Goal: Task Accomplishment & Management: Complete application form

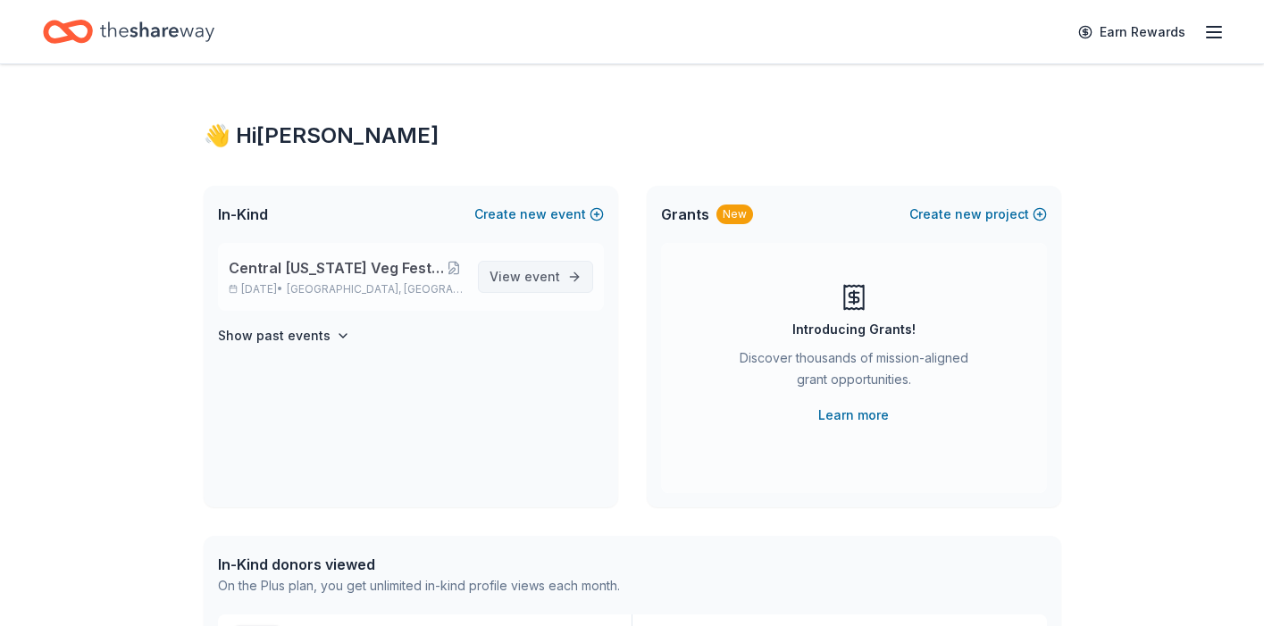
click at [571, 282] on link "View event" at bounding box center [535, 277] width 115 height 32
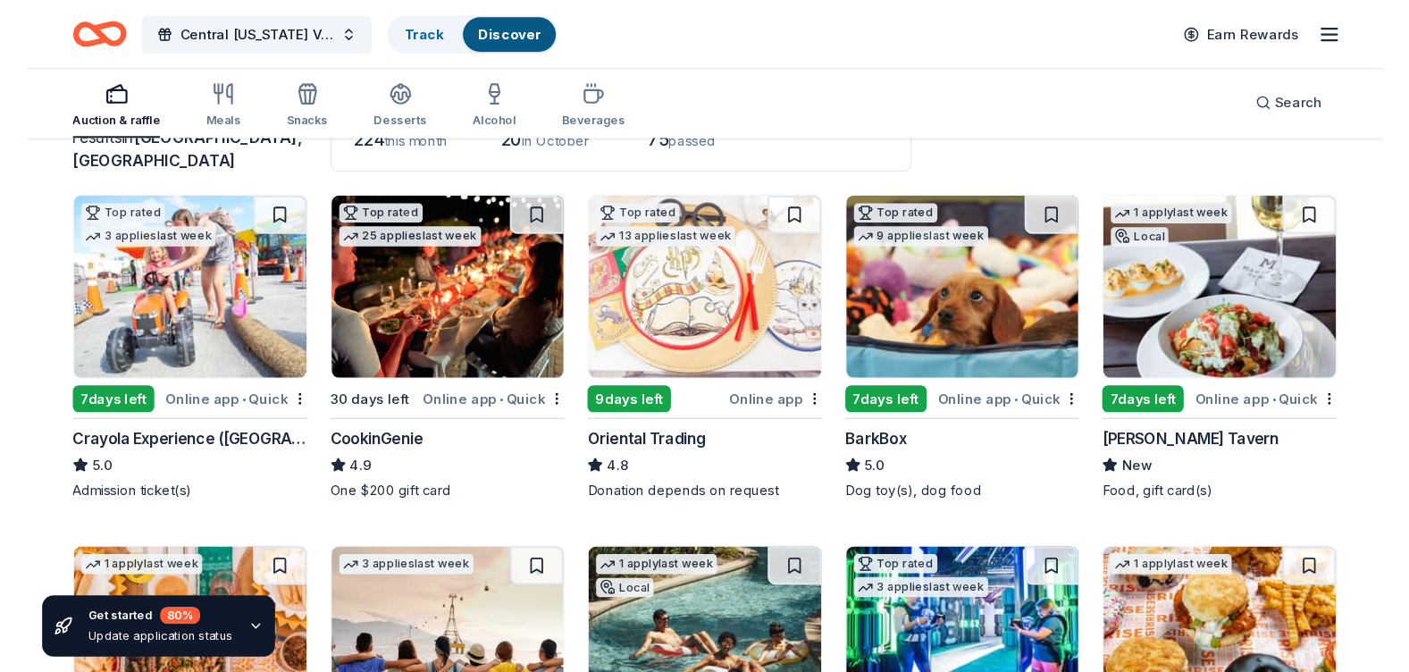
scroll to position [205, 0]
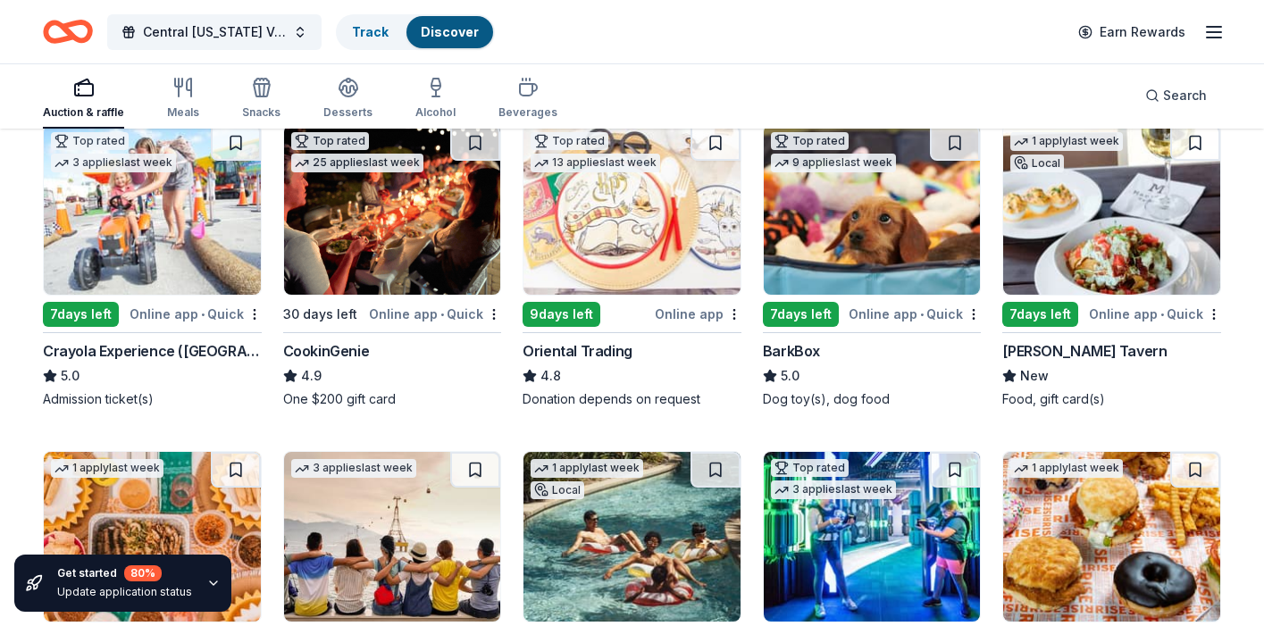
click at [658, 279] on img at bounding box center [631, 210] width 217 height 170
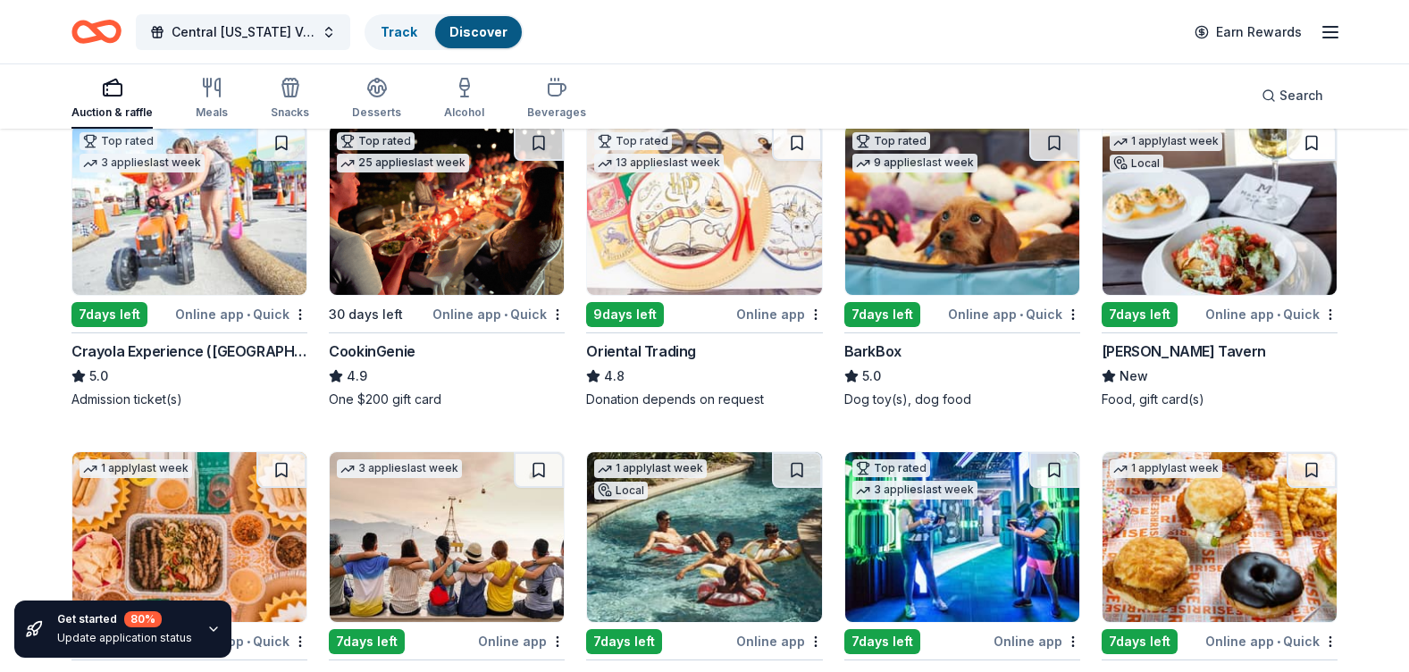
click at [641, 222] on img at bounding box center [704, 210] width 234 height 170
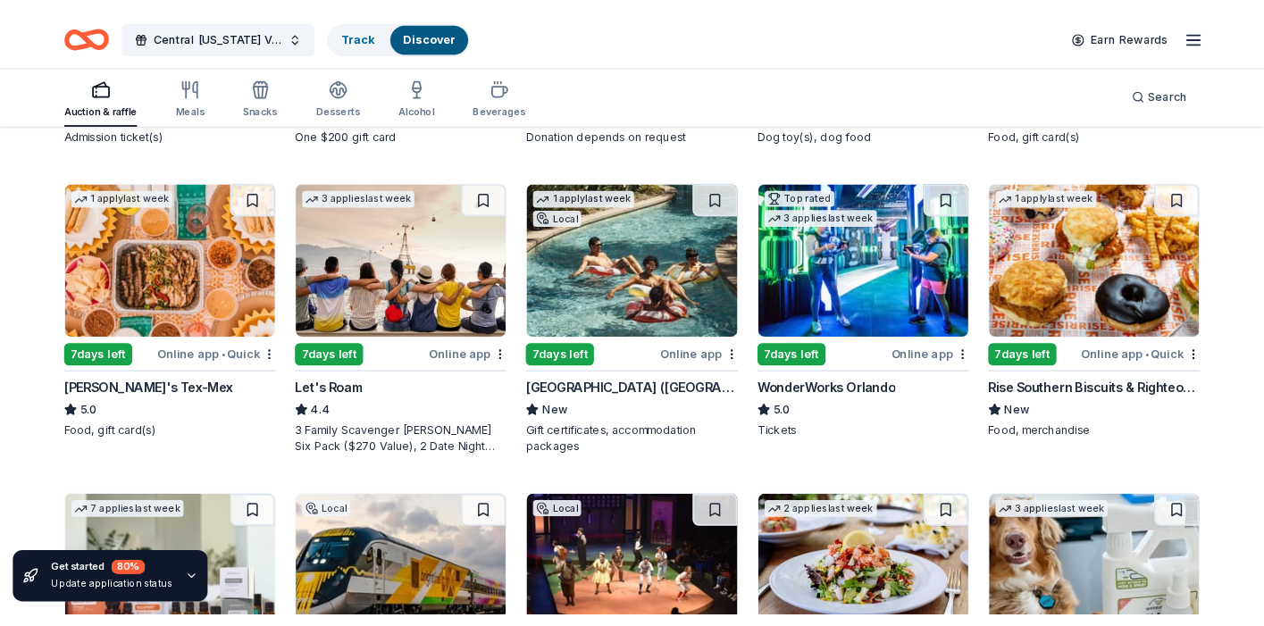
scroll to position [481, 0]
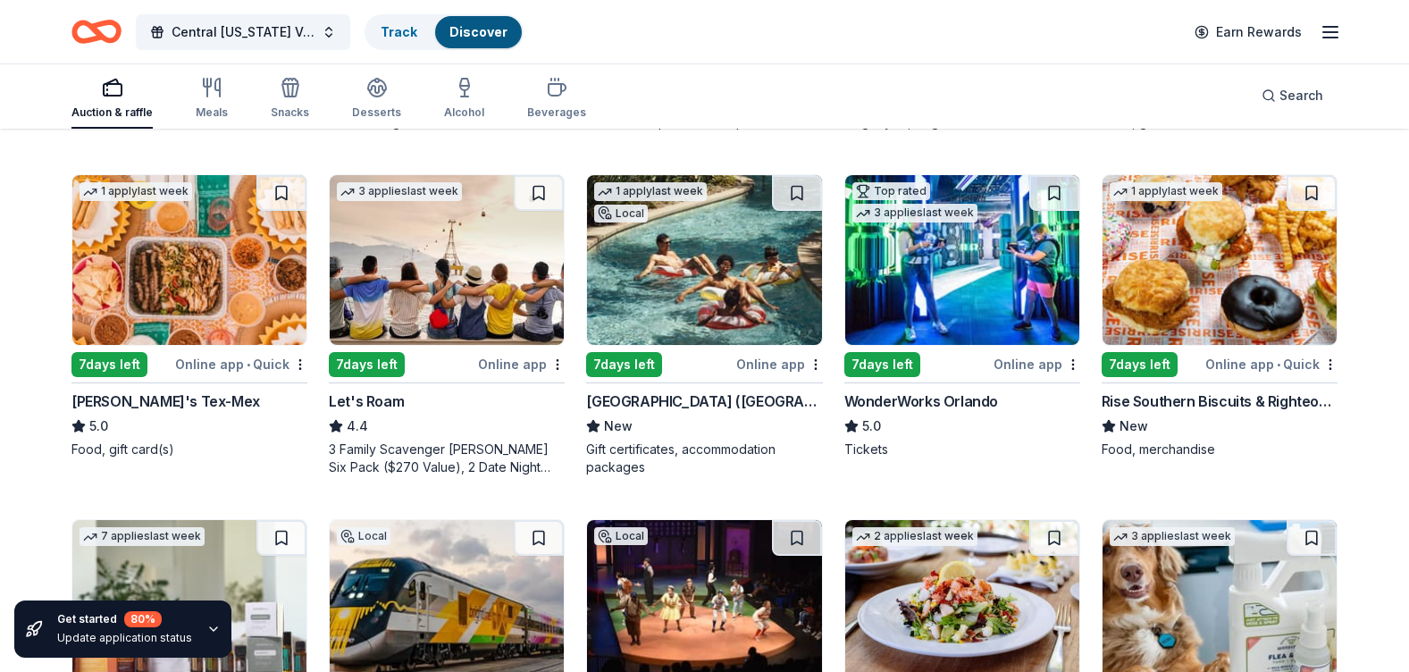
click at [452, 448] on div "3 Family Scavenger Hunt Six Pack ($270 Value), 2 Date Night Scavenger Hunt Two …" at bounding box center [447, 458] width 236 height 36
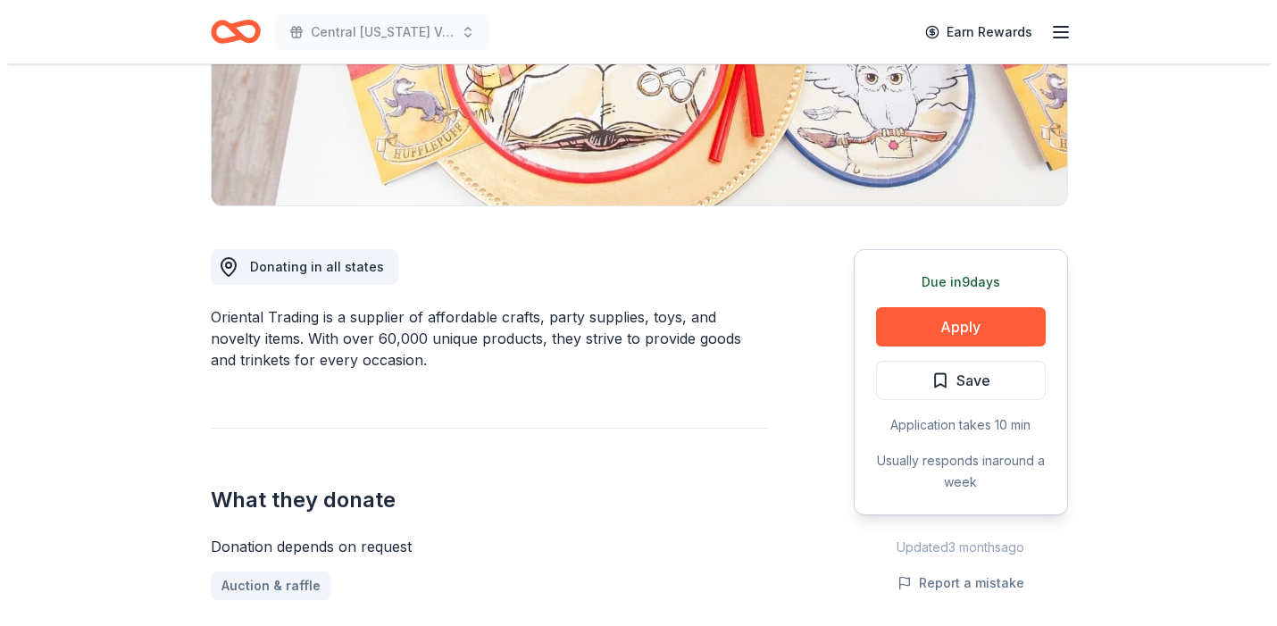
scroll to position [399, 0]
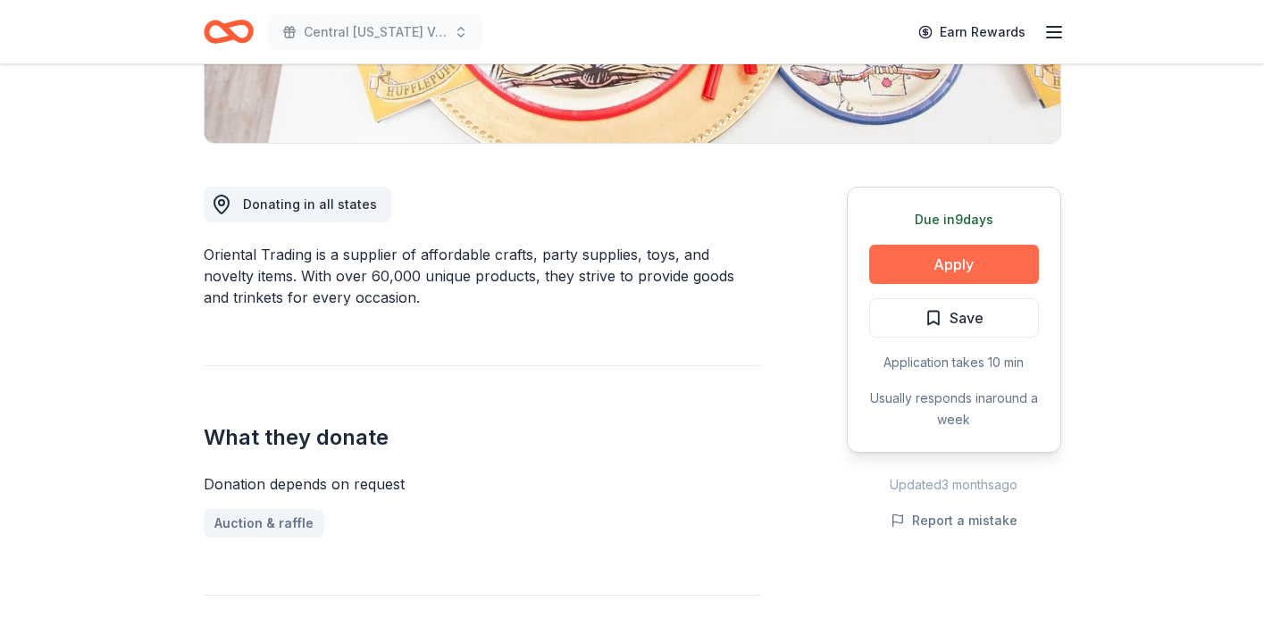
click at [966, 256] on button "Apply" at bounding box center [954, 264] width 170 height 39
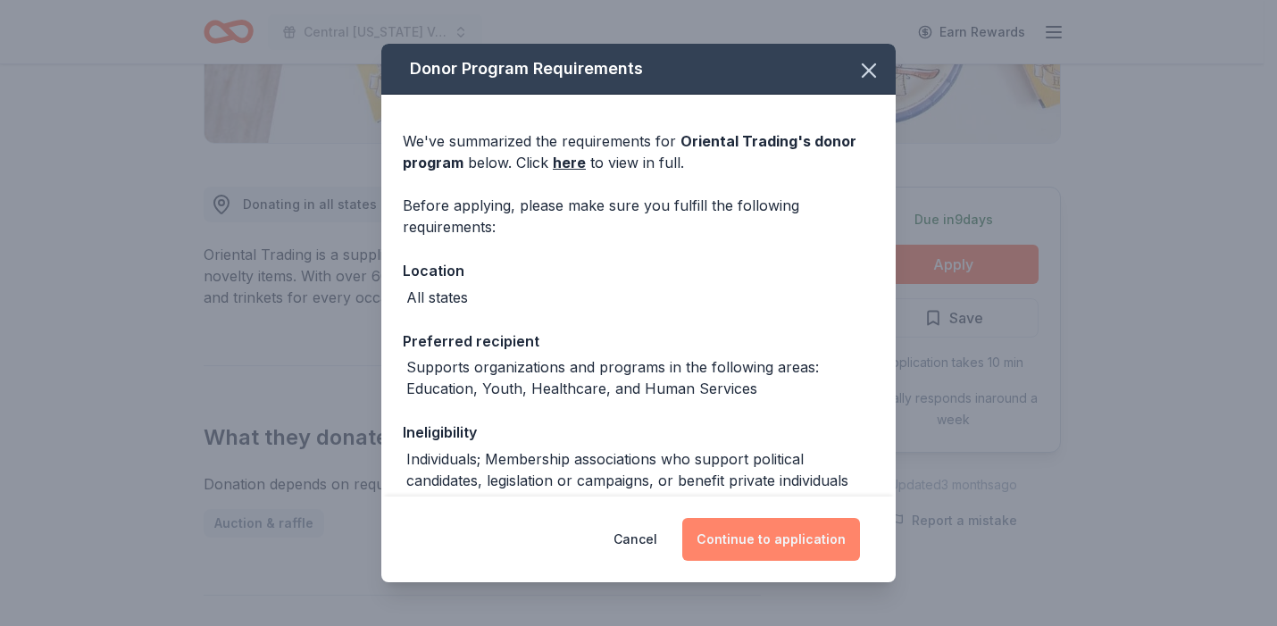
click at [815, 547] on button "Continue to application" at bounding box center [771, 539] width 178 height 43
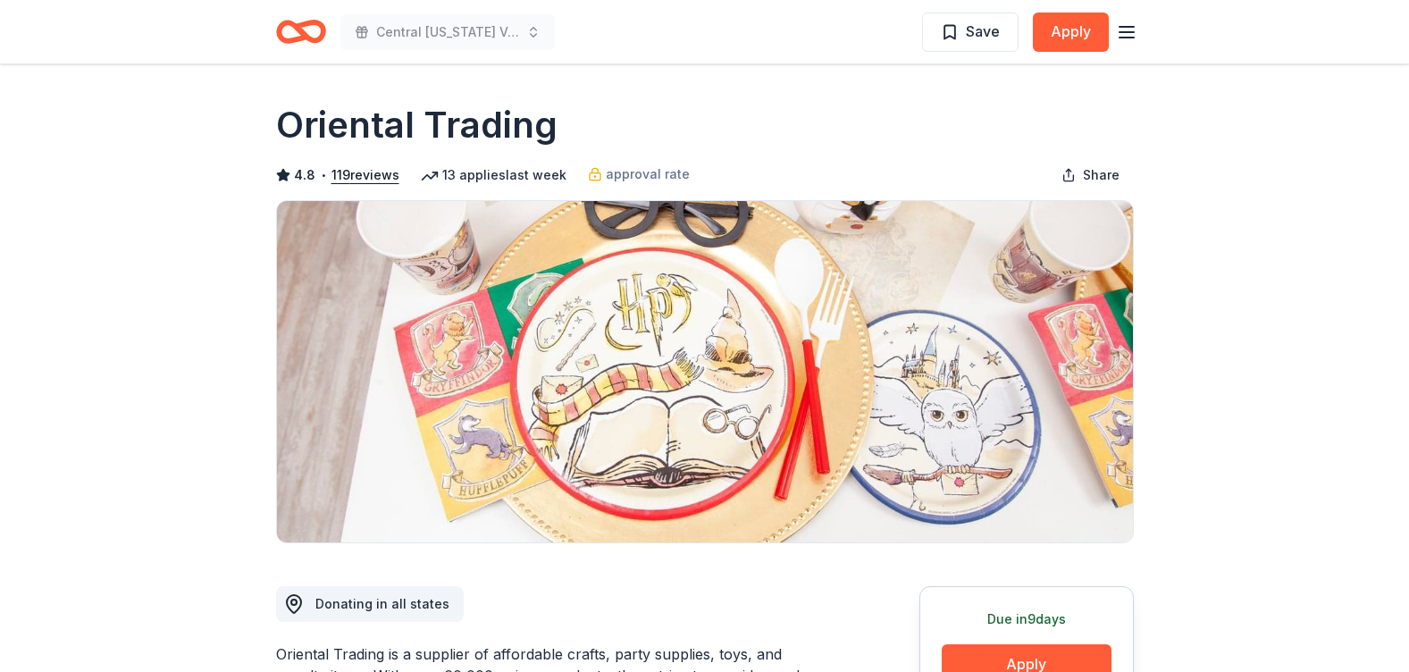
click at [1081, 466] on img at bounding box center [705, 371] width 856 height 341
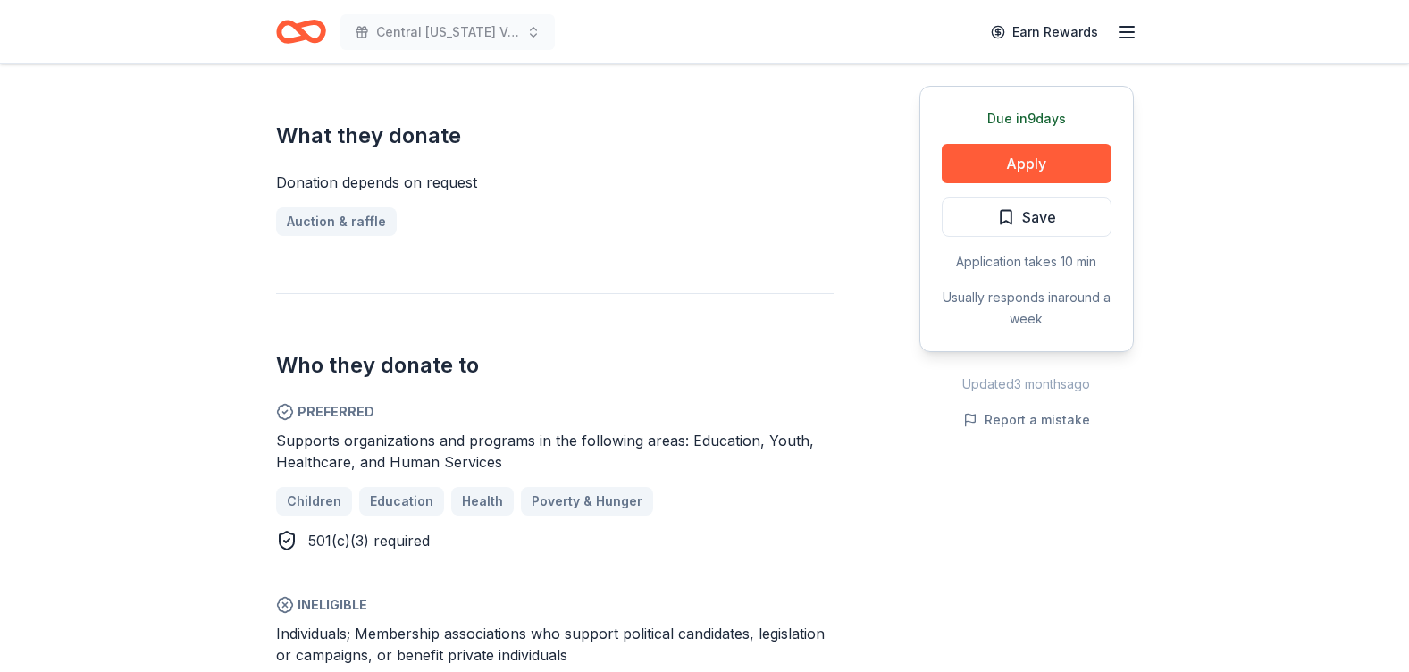
scroll to position [432, 0]
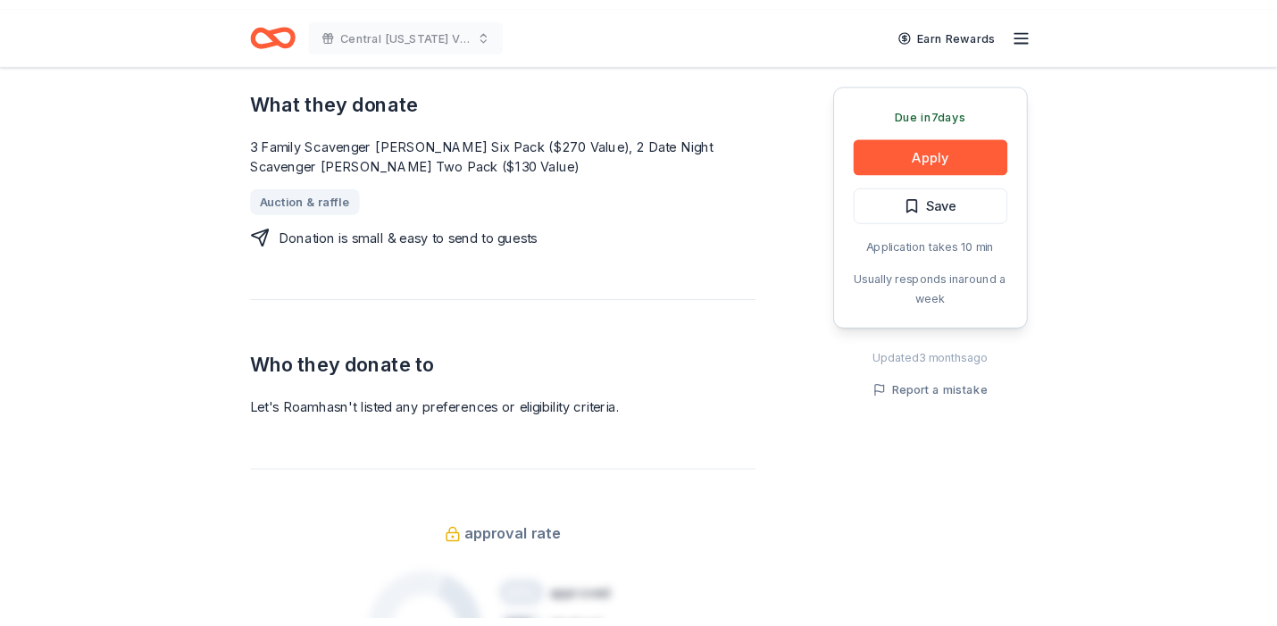
scroll to position [769, 0]
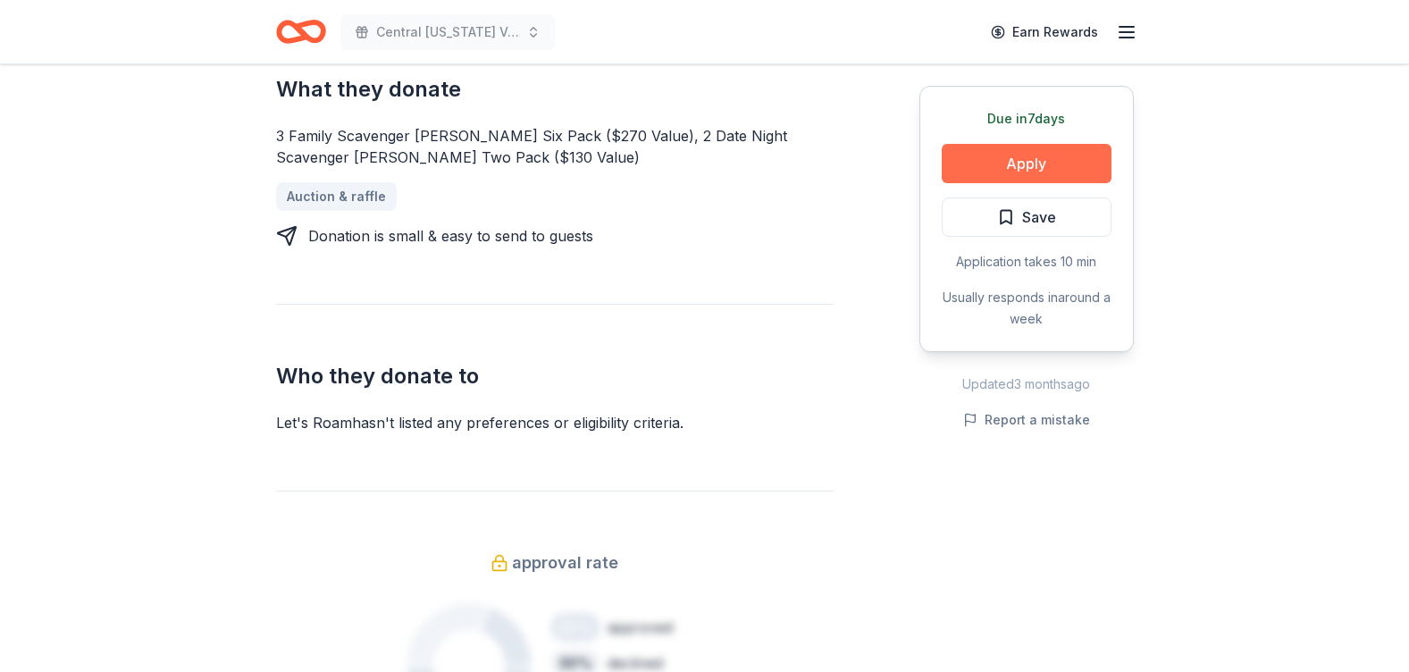
click at [1032, 166] on button "Apply" at bounding box center [1027, 163] width 170 height 39
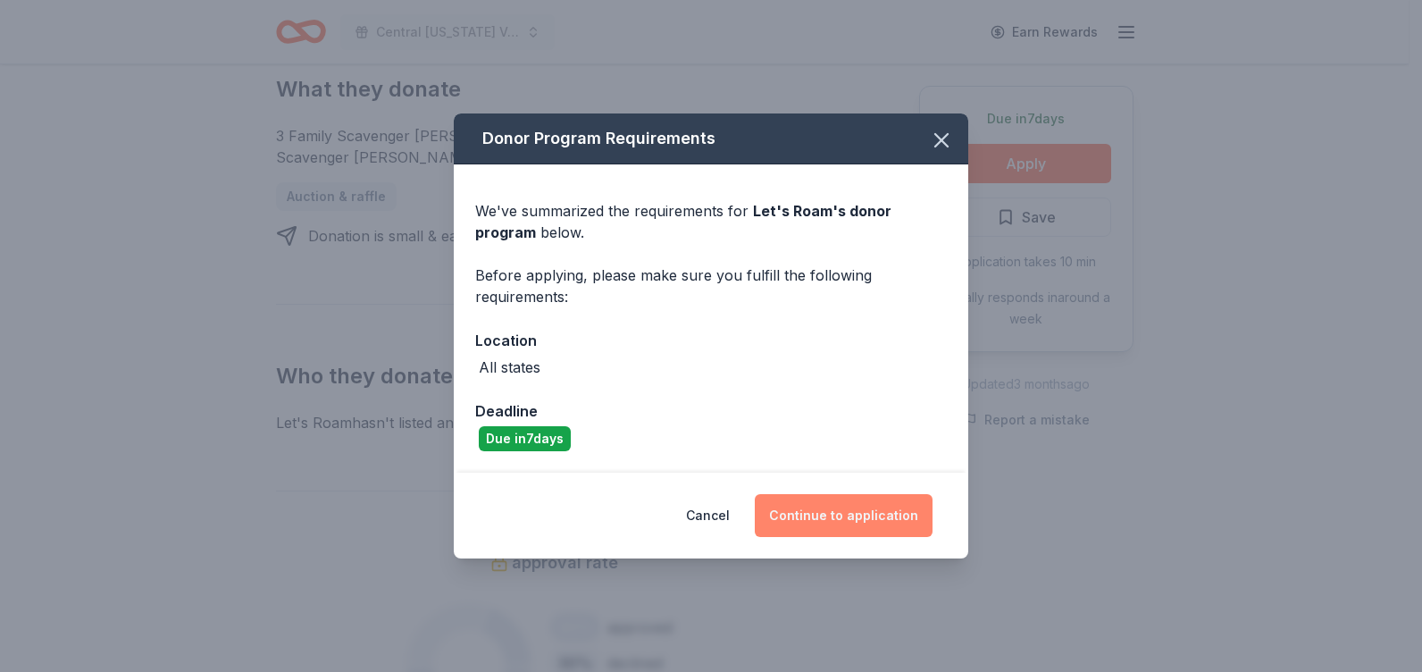
click at [870, 515] on button "Continue to application" at bounding box center [844, 515] width 178 height 43
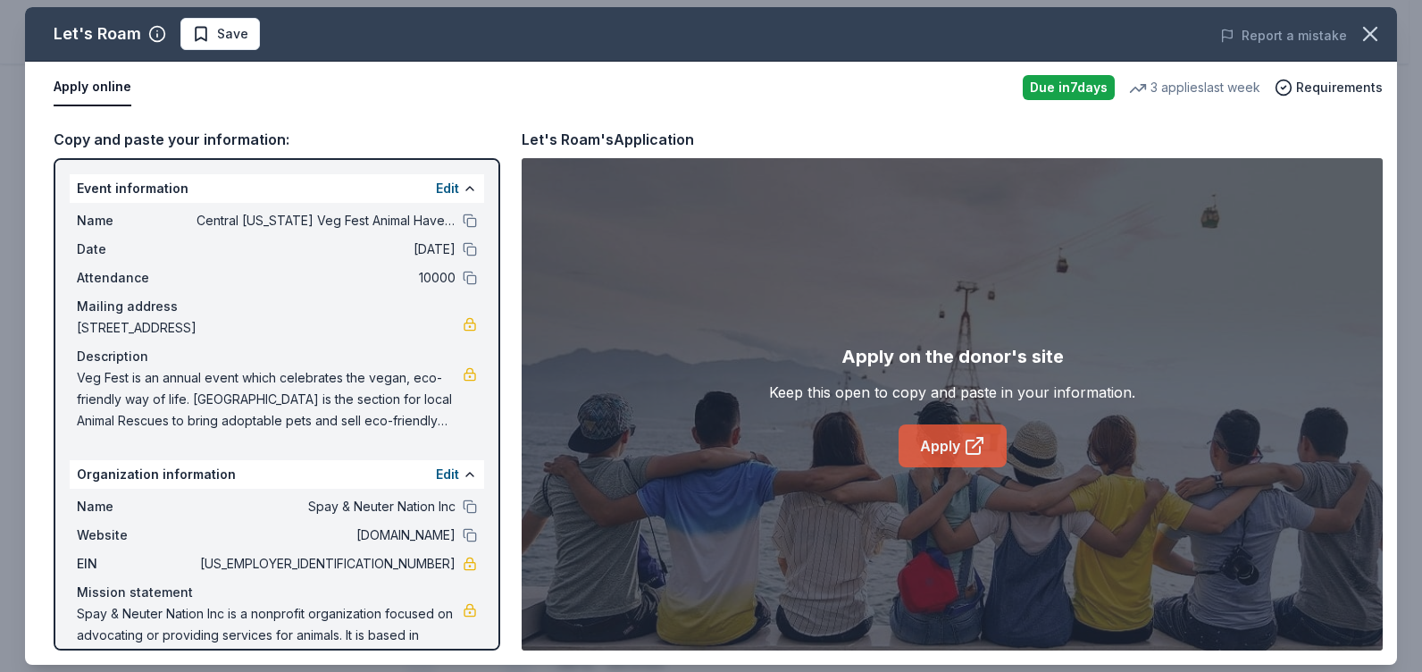
click at [955, 434] on link "Apply" at bounding box center [953, 445] width 108 height 43
